Goal: Information Seeking & Learning: Check status

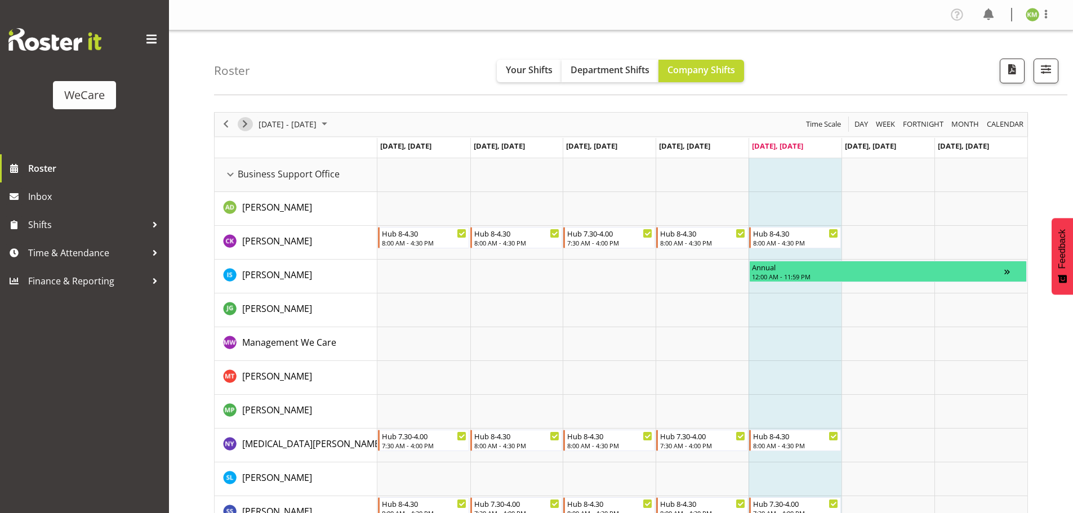
click at [0, 0] on div "Timeline Week of August 22, 2025" at bounding box center [0, 0] width 0 height 0
click at [245, 125] on span "Next" at bounding box center [245, 124] width 14 height 14
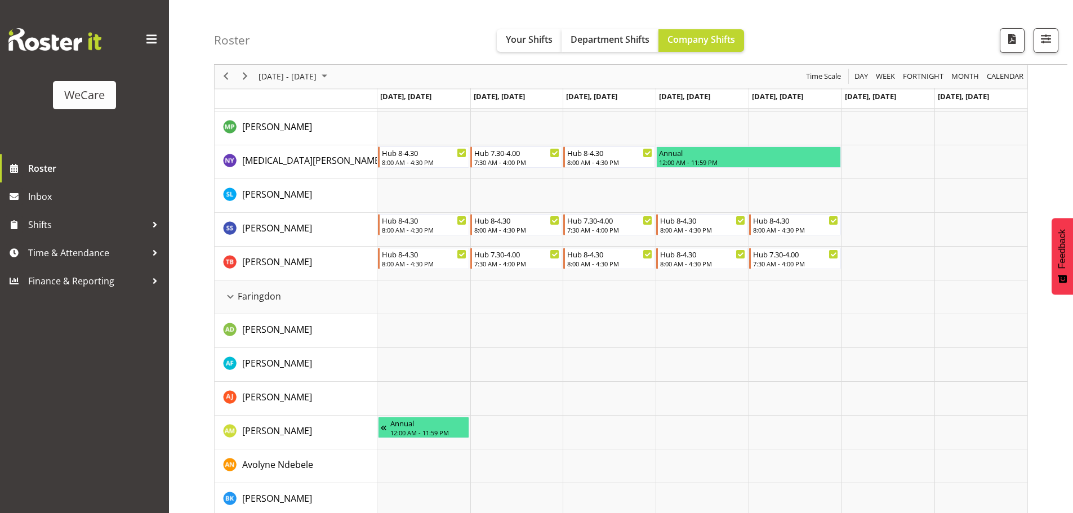
scroll to position [271, 0]
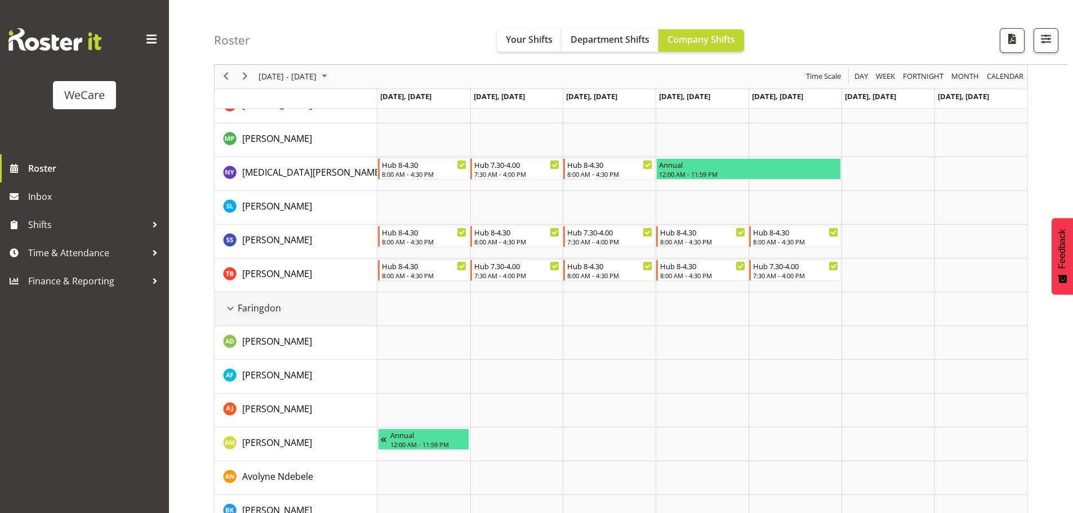
click at [234, 305] on div "Faringdon resource" at bounding box center [230, 308] width 15 height 15
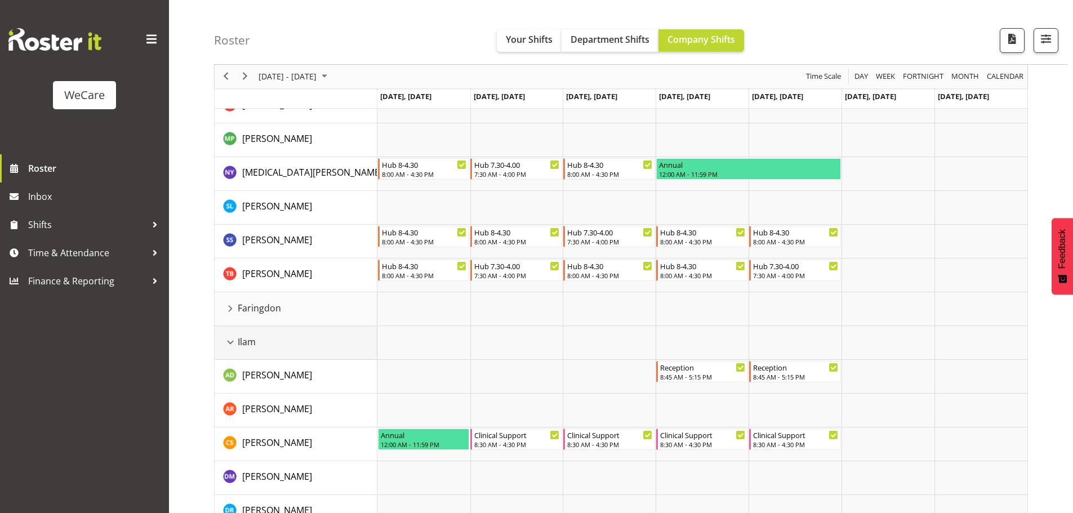
click at [240, 351] on td "Ilam" at bounding box center [296, 343] width 163 height 34
click at [228, 346] on div "Ilam resource" at bounding box center [230, 342] width 15 height 15
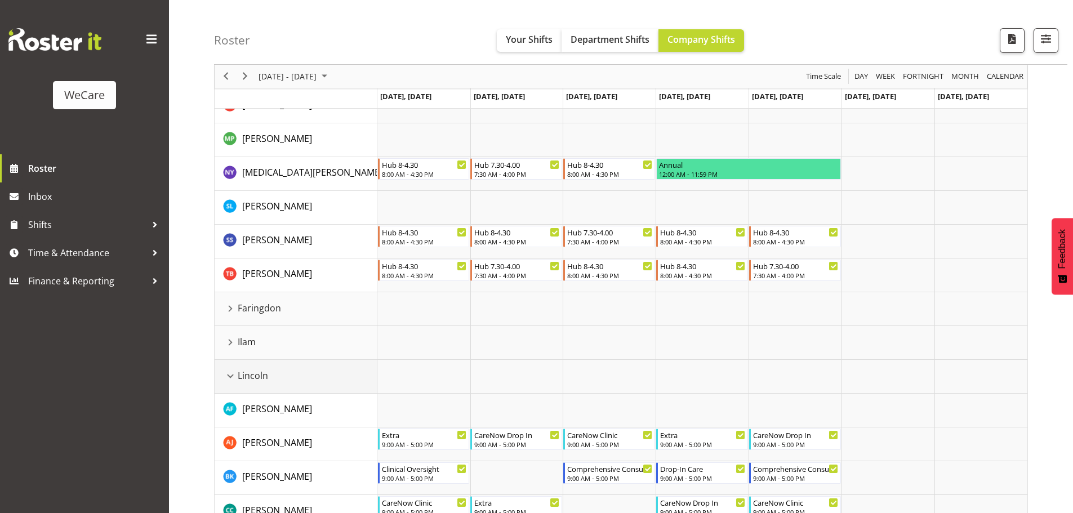
click at [234, 379] on div "Lincoln resource" at bounding box center [230, 376] width 15 height 15
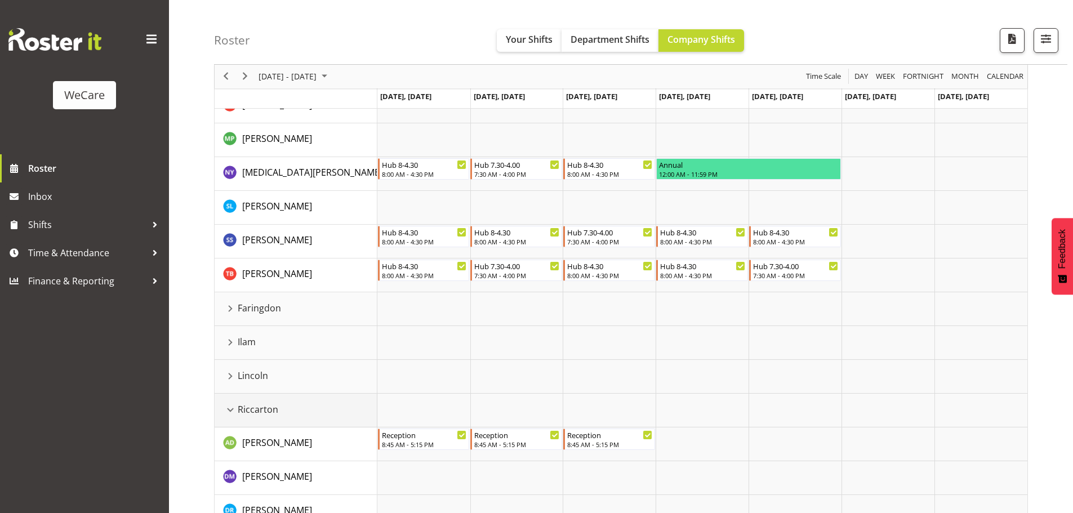
click at [234, 413] on div "Riccarton resource" at bounding box center [230, 410] width 15 height 15
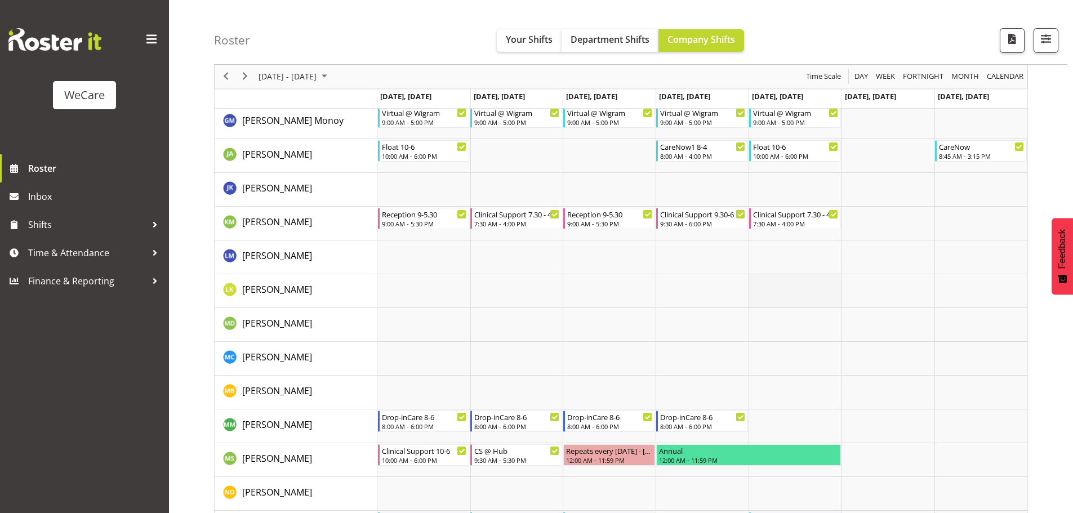
scroll to position [1285, 0]
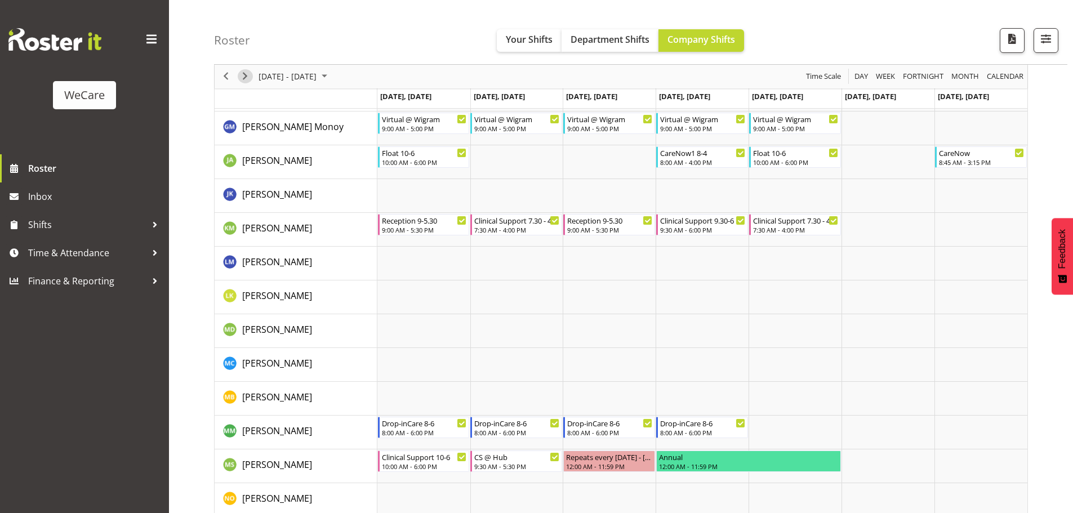
click at [249, 74] on span "Next" at bounding box center [245, 77] width 14 height 14
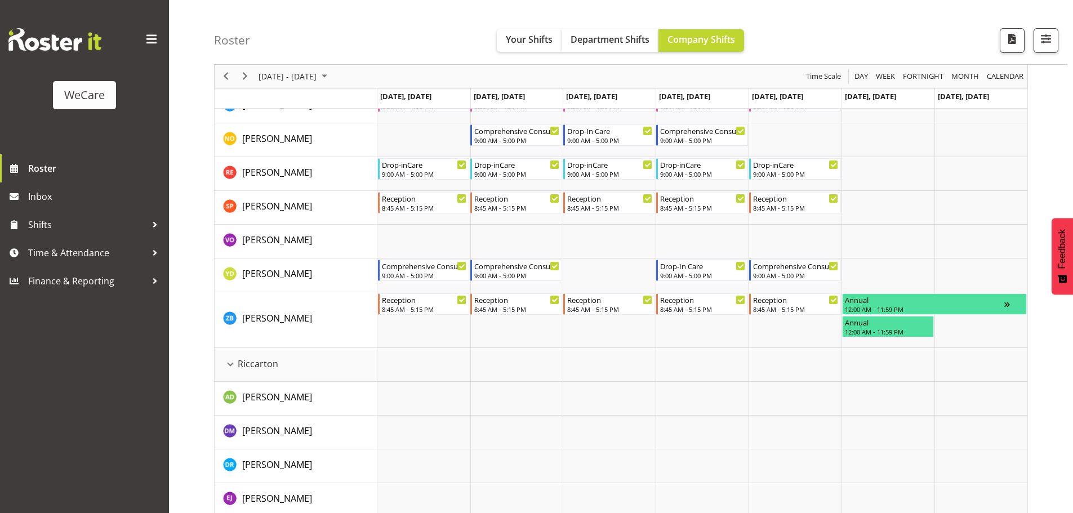
scroll to position [2316, 0]
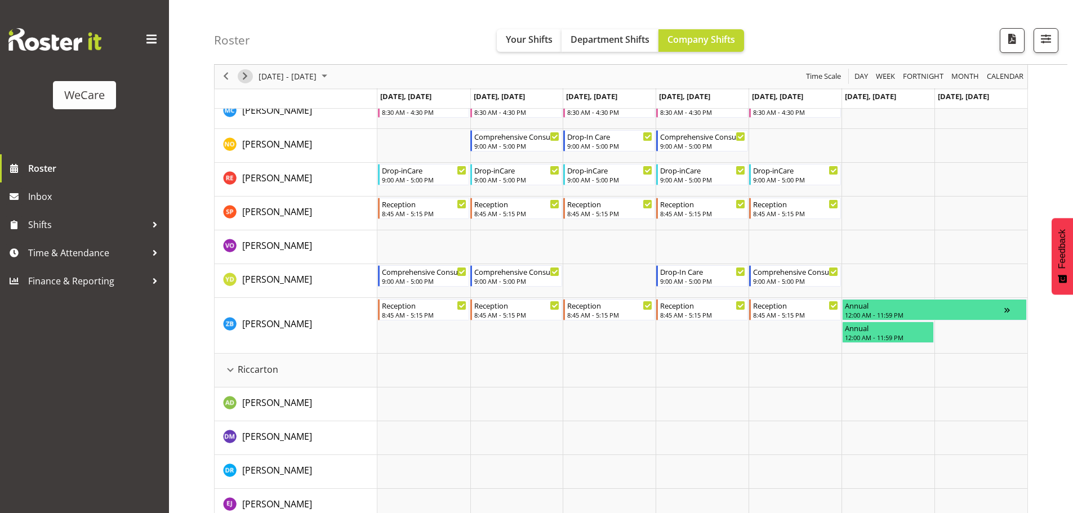
drag, startPoint x: 241, startPoint y: 73, endPoint x: 244, endPoint y: 100, distance: 27.2
click at [241, 73] on span "Next" at bounding box center [245, 77] width 14 height 14
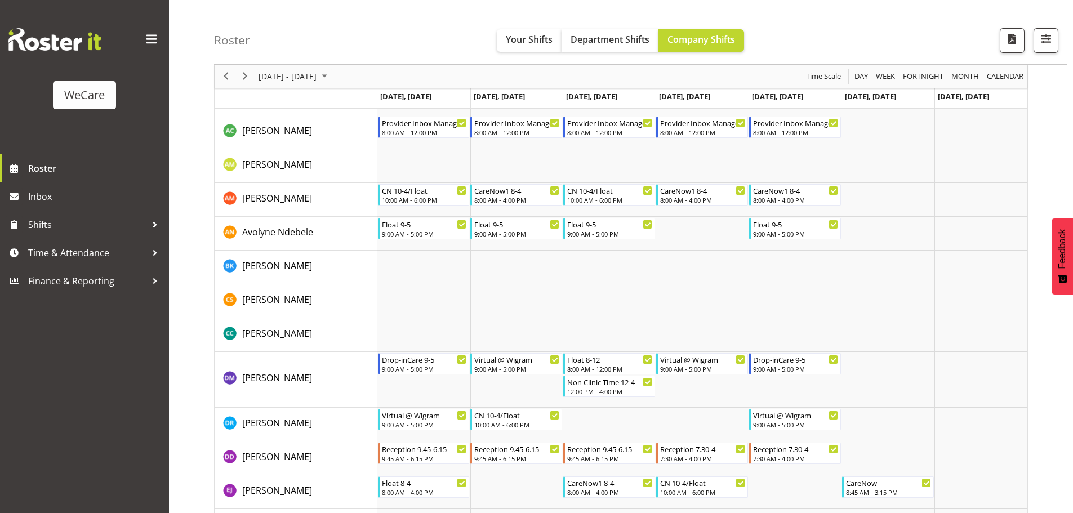
scroll to position [2935, 0]
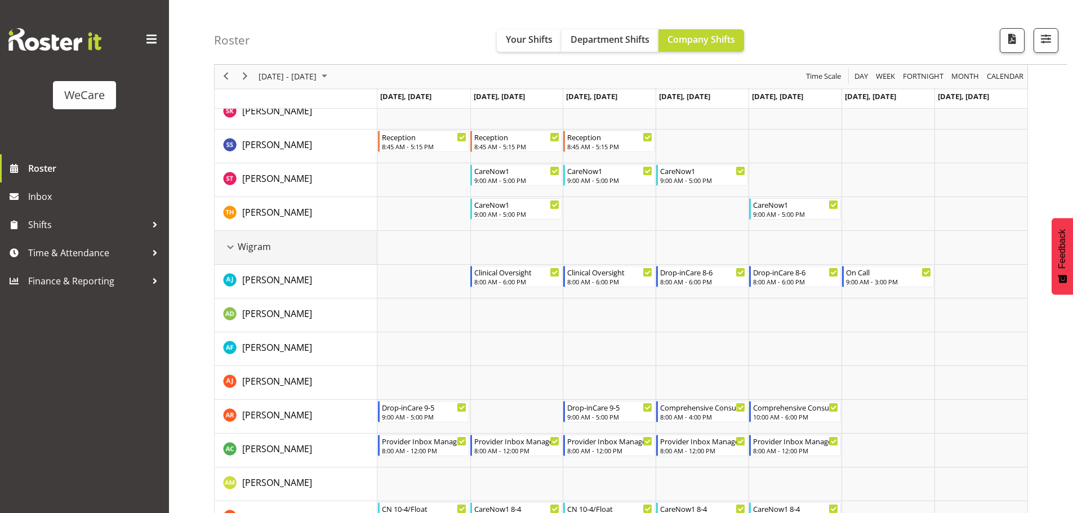
click at [280, 245] on div "Wigram" at bounding box center [300, 247] width 154 height 14
click at [260, 247] on span "Wigram" at bounding box center [254, 247] width 33 height 14
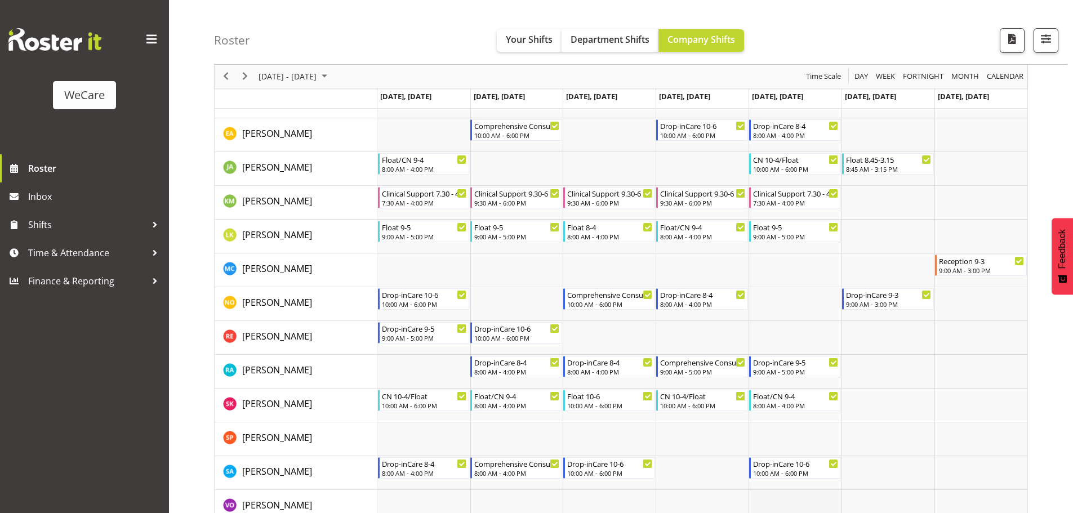
scroll to position [732, 0]
